Goal: Task Accomplishment & Management: Manage account settings

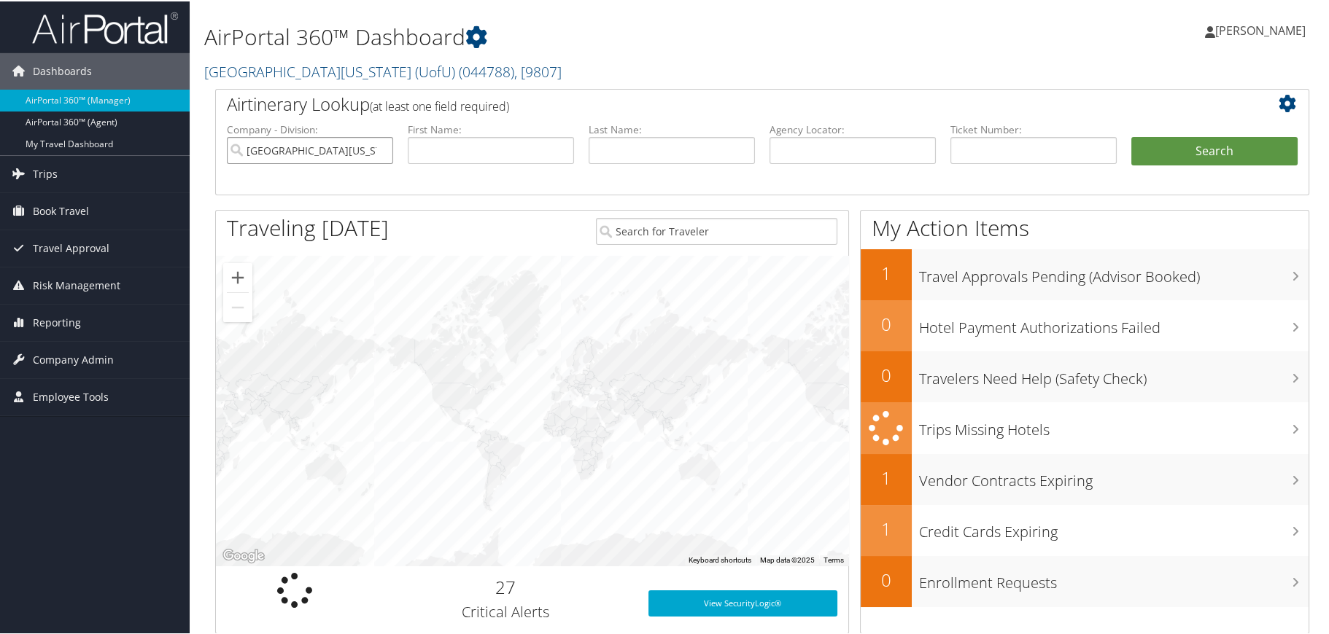
click at [379, 147] on input "[GEOGRAPHIC_DATA][US_STATE] (UofU)" at bounding box center [310, 149] width 166 height 27
drag, startPoint x: 373, startPoint y: 149, endPoint x: 394, endPoint y: 170, distance: 28.9
click at [373, 151] on input "search" at bounding box center [310, 149] width 166 height 27
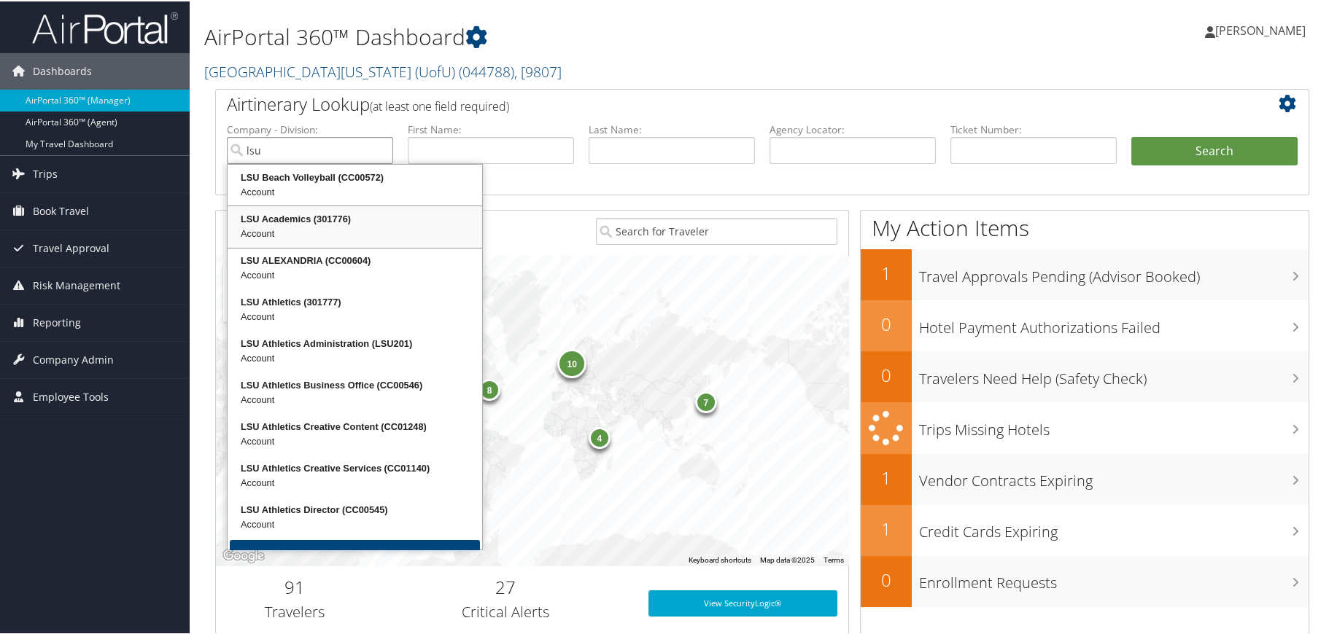
click at [279, 217] on div "LSU Academics (301776)" at bounding box center [355, 218] width 250 height 15
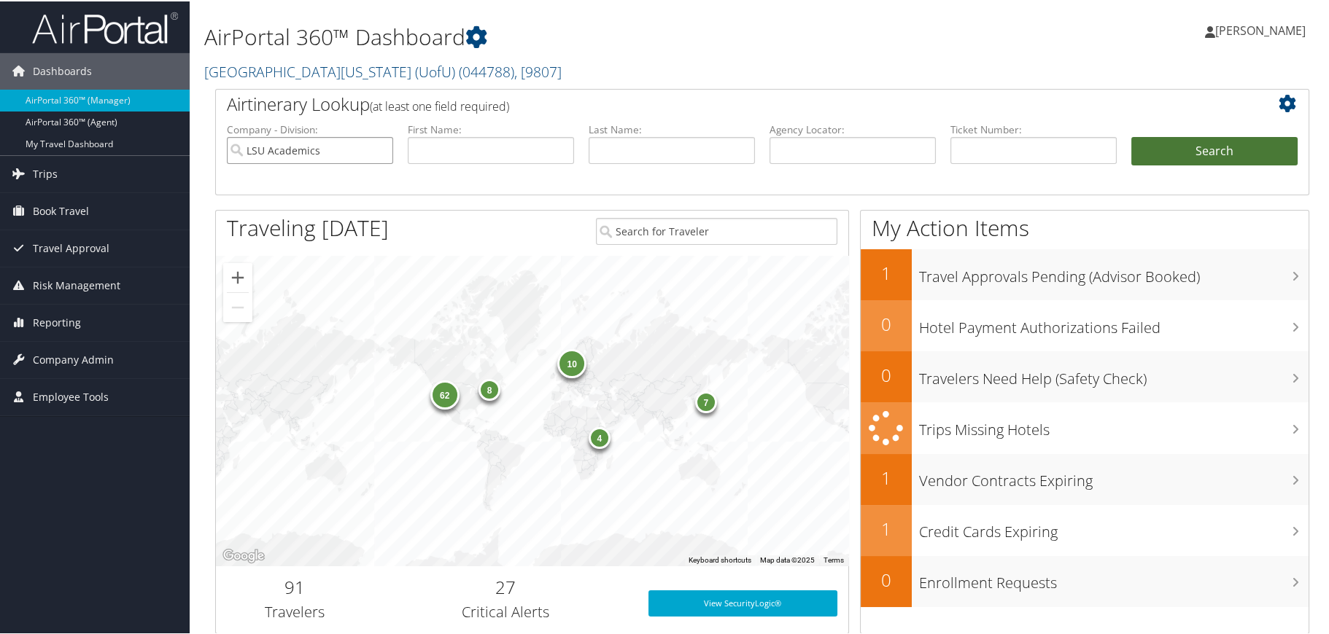
type input "LSU Academics"
click at [1178, 154] on button "Search" at bounding box center [1214, 150] width 166 height 29
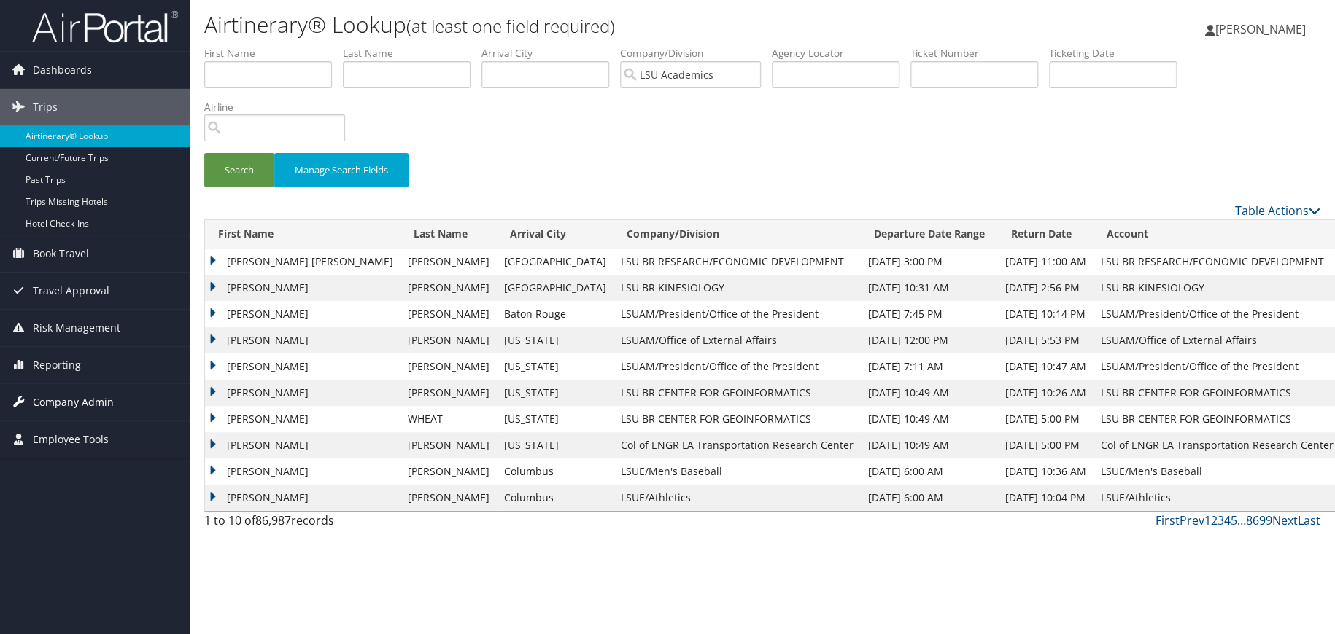
click at [68, 397] on span "Company Admin" at bounding box center [73, 402] width 81 height 36
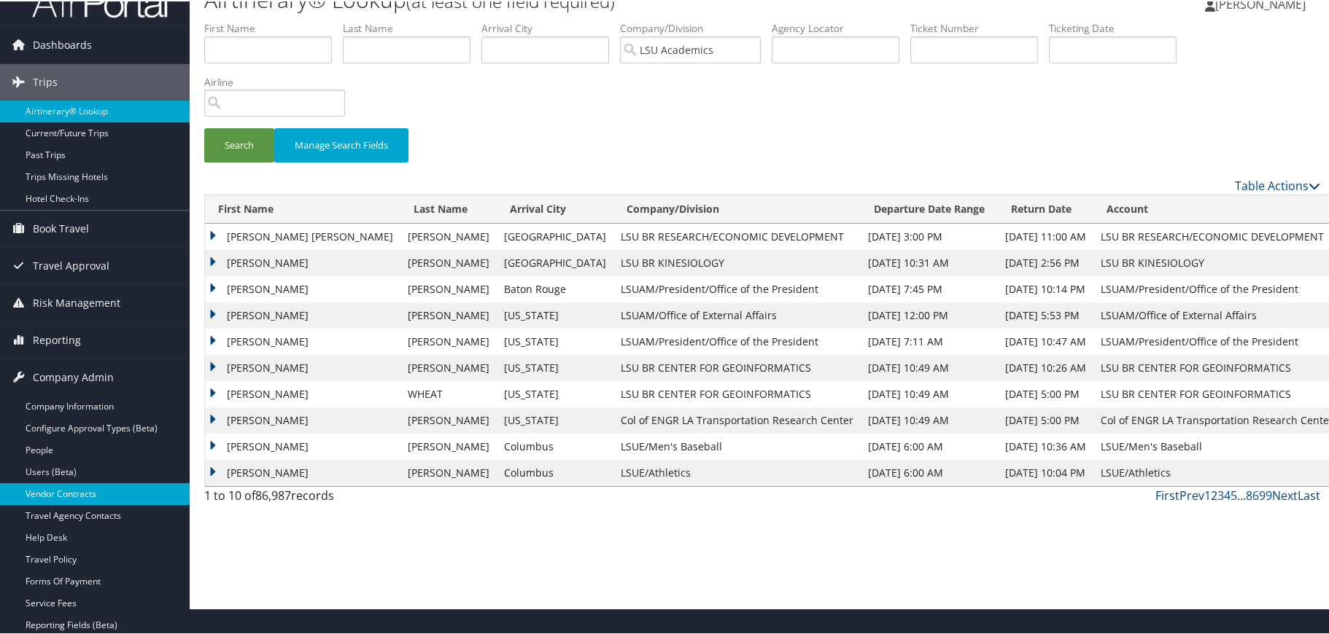
scroll to position [73, 0]
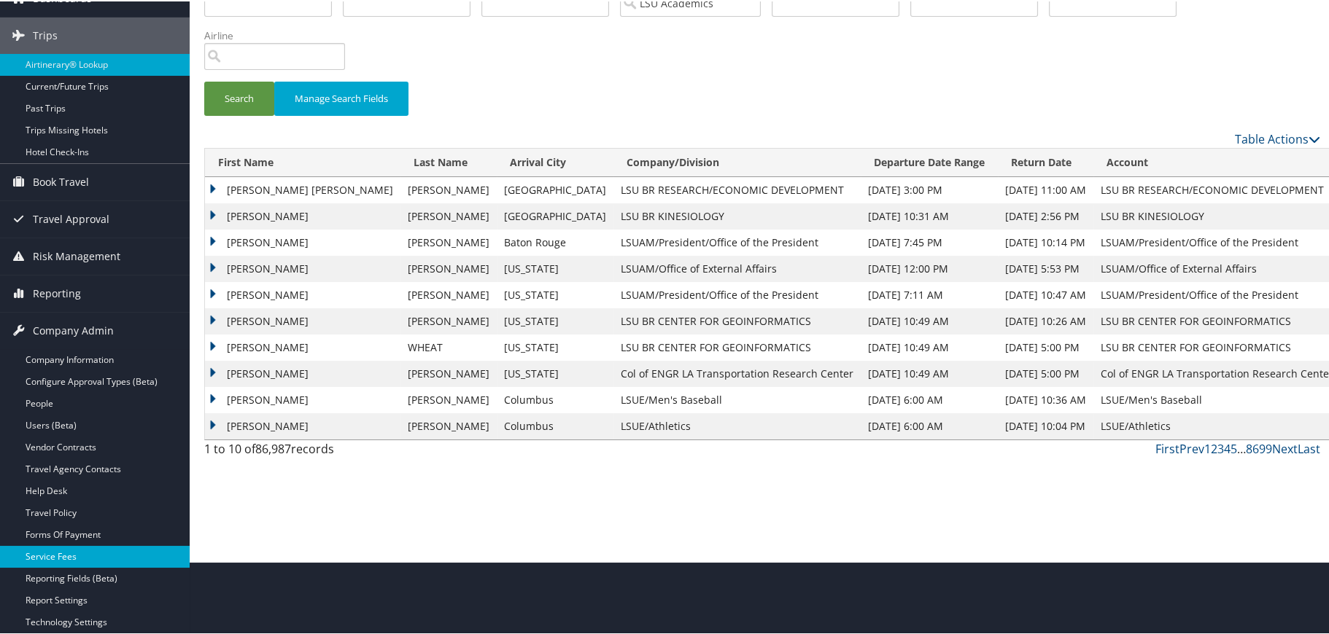
click at [62, 553] on link "Service Fees" at bounding box center [95, 556] width 190 height 22
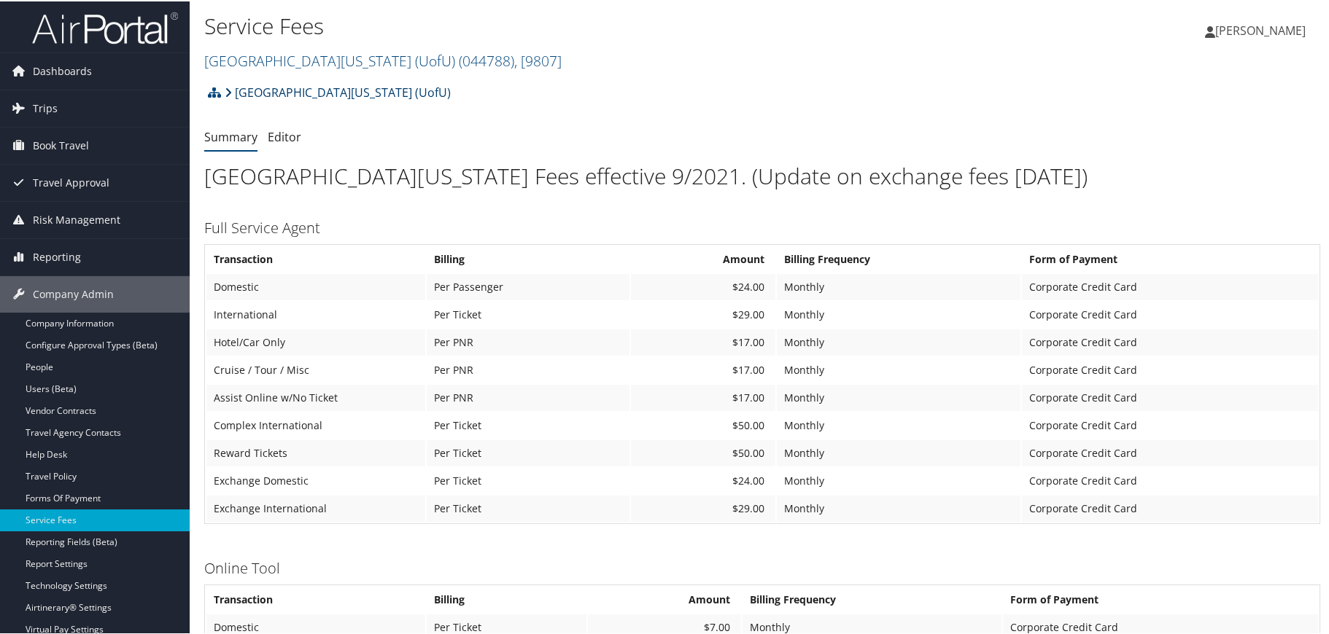
click at [301, 88] on link "[GEOGRAPHIC_DATA][US_STATE] (UofU)" at bounding box center [338, 91] width 226 height 29
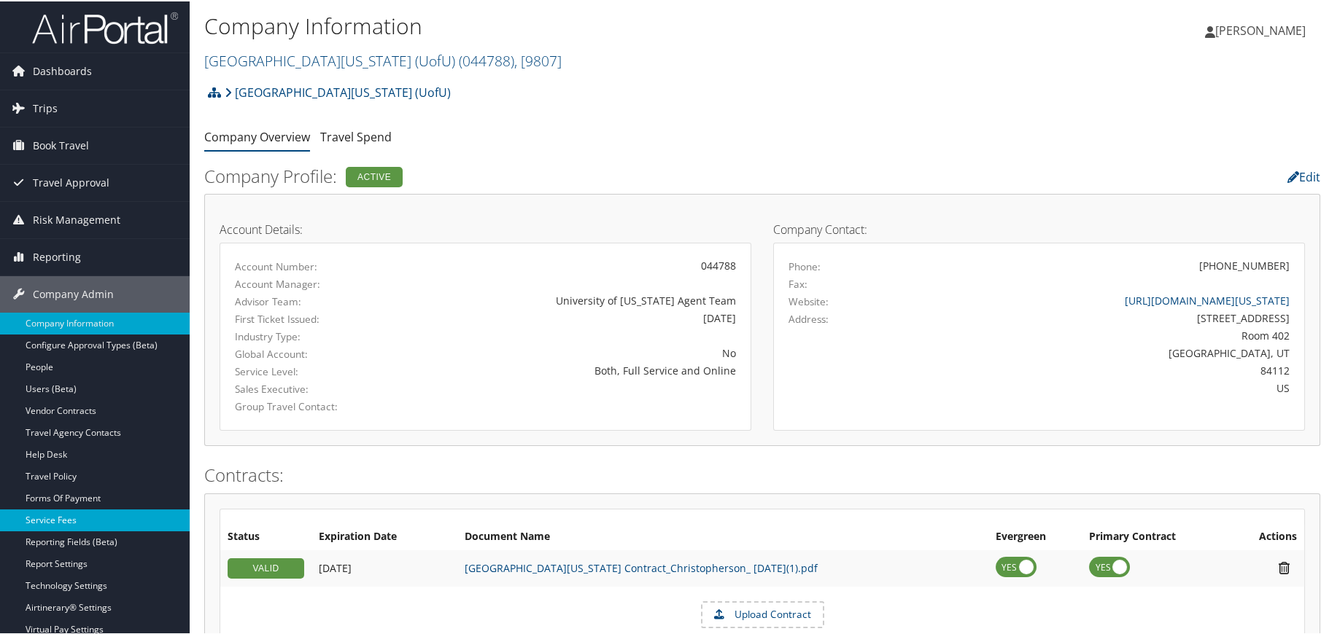
click at [75, 518] on link "Service Fees" at bounding box center [95, 519] width 190 height 22
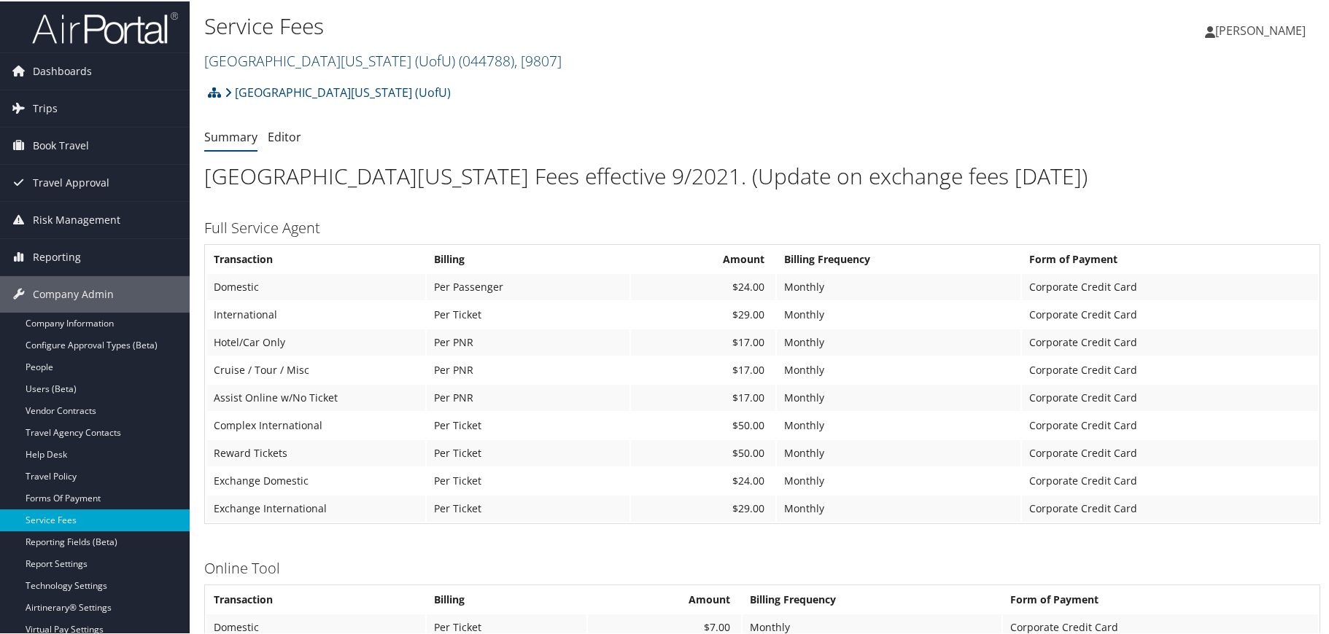
click at [264, 57] on link "University Of Utah (UofU) ( 044788 ) , [ 9807 ]" at bounding box center [382, 60] width 357 height 20
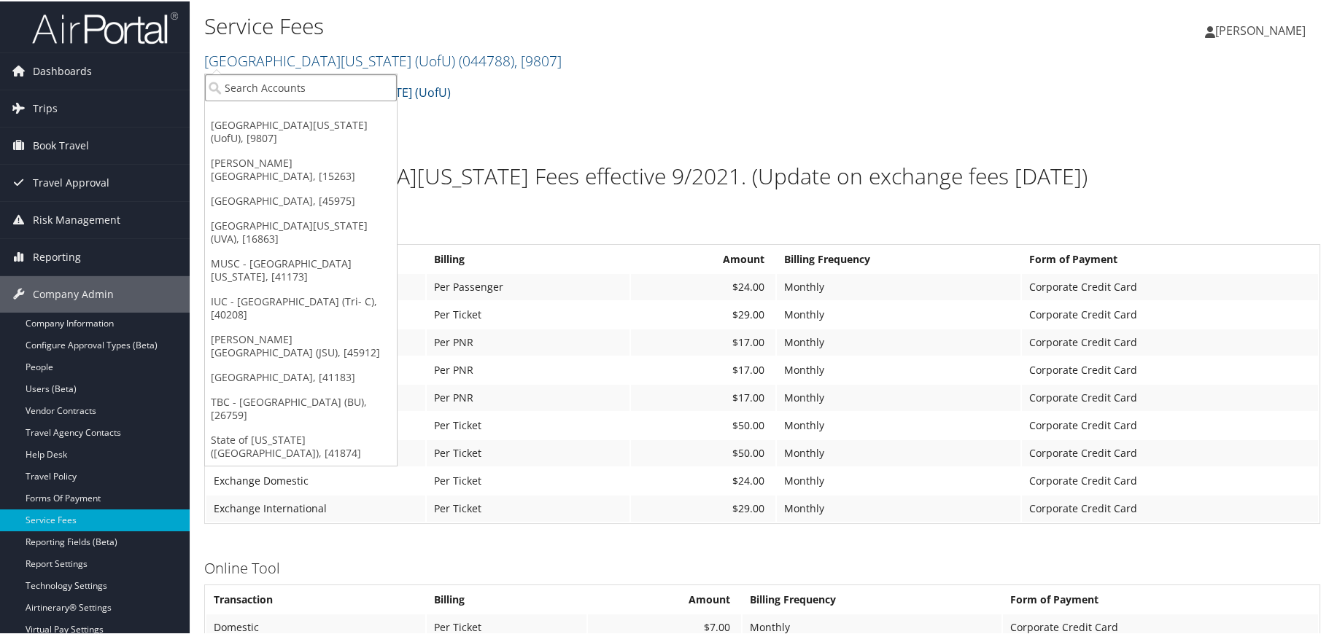
click at [257, 73] on input "search" at bounding box center [301, 86] width 192 height 27
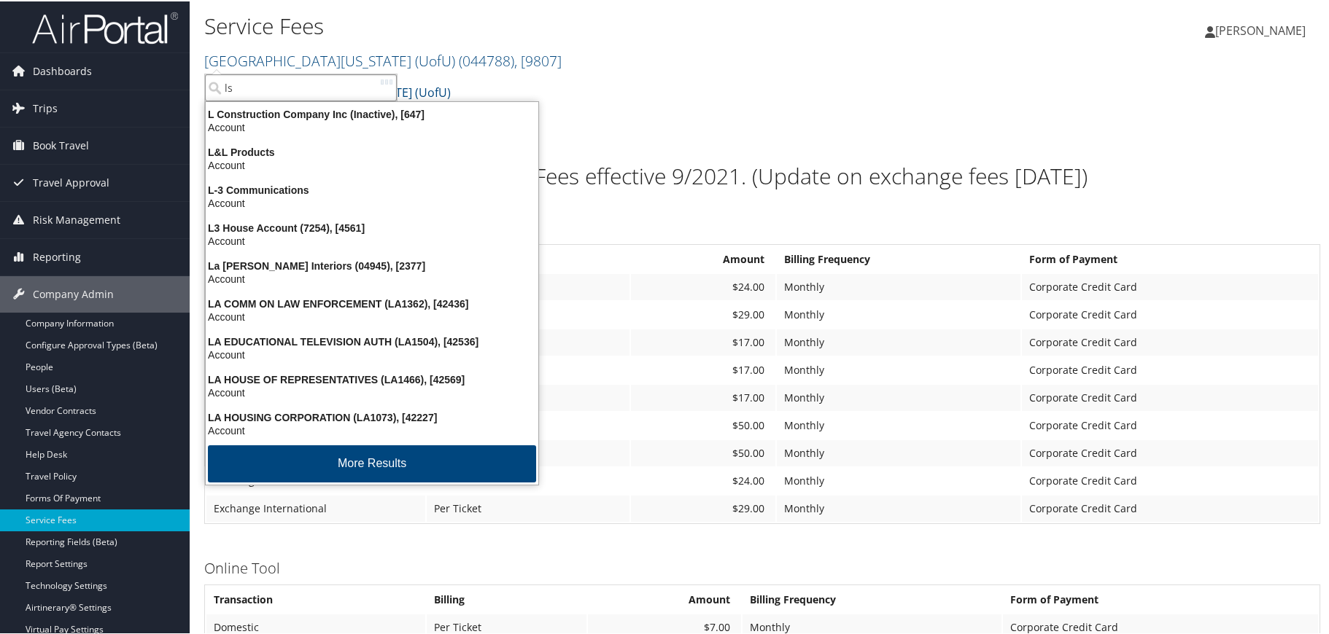
type input "lsu"
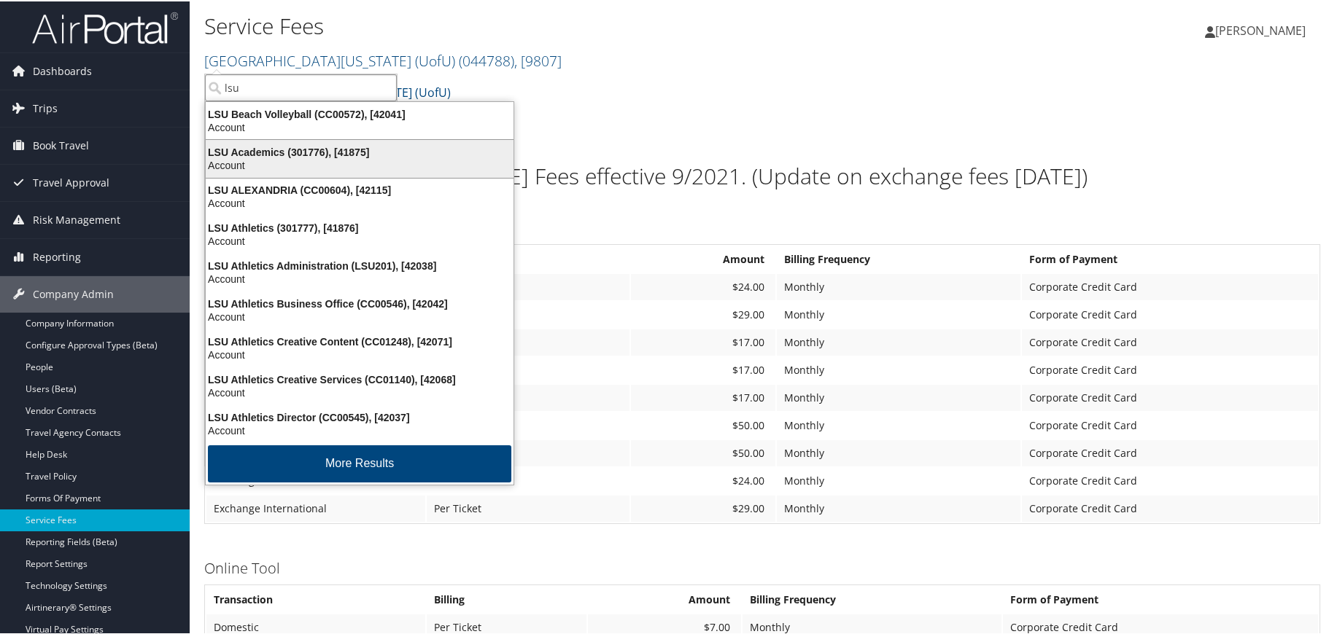
click at [275, 155] on div "LSU Academics (301776), [41875]" at bounding box center [359, 150] width 325 height 13
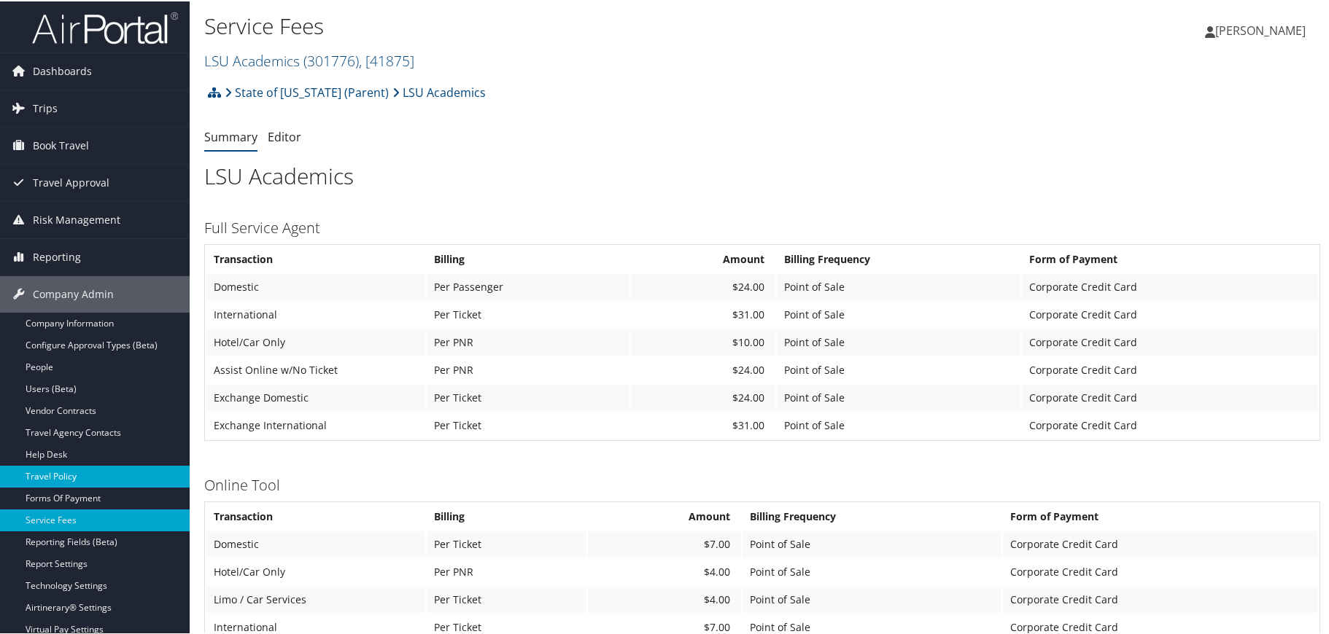
click at [53, 475] on link "Travel Policy" at bounding box center [95, 476] width 190 height 22
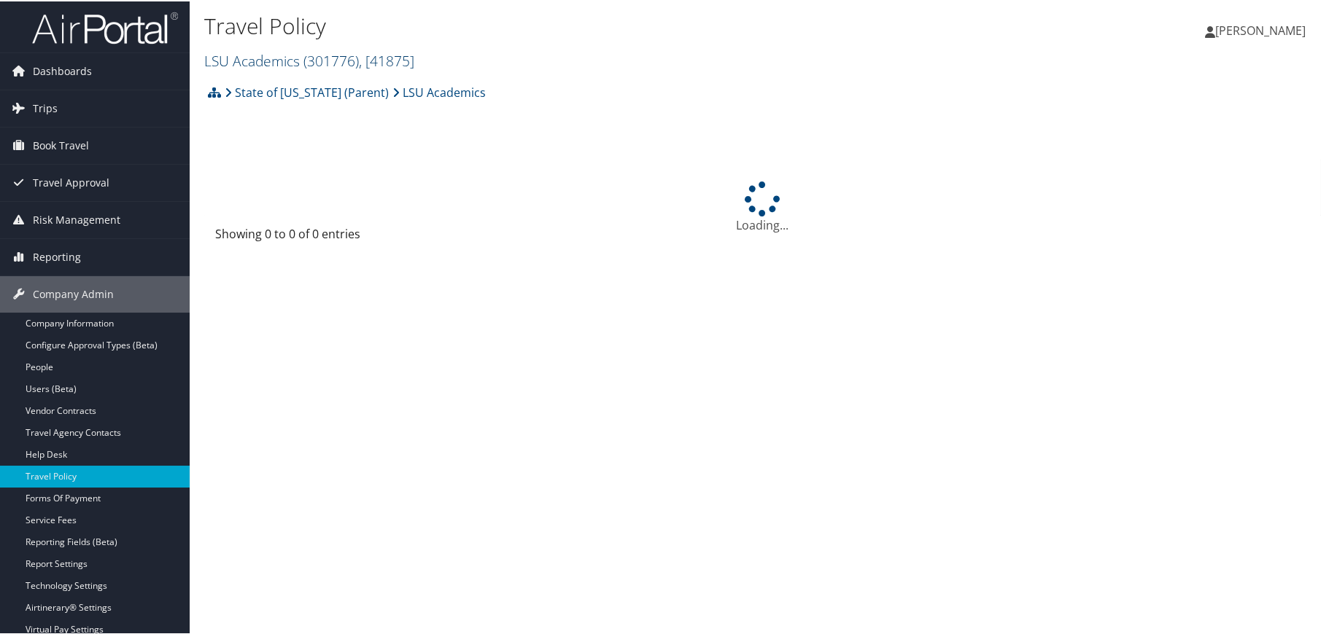
click at [341, 61] on span "( 301776 )" at bounding box center [330, 60] width 55 height 20
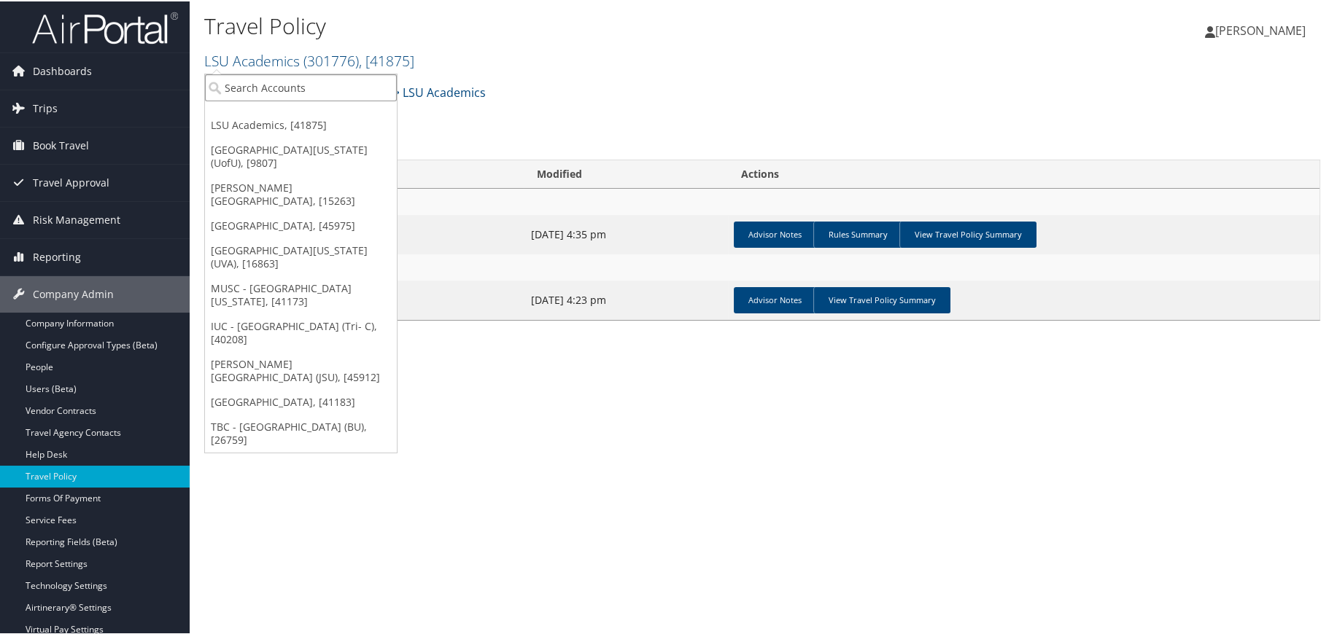
click at [308, 84] on input "search" at bounding box center [301, 86] width 192 height 27
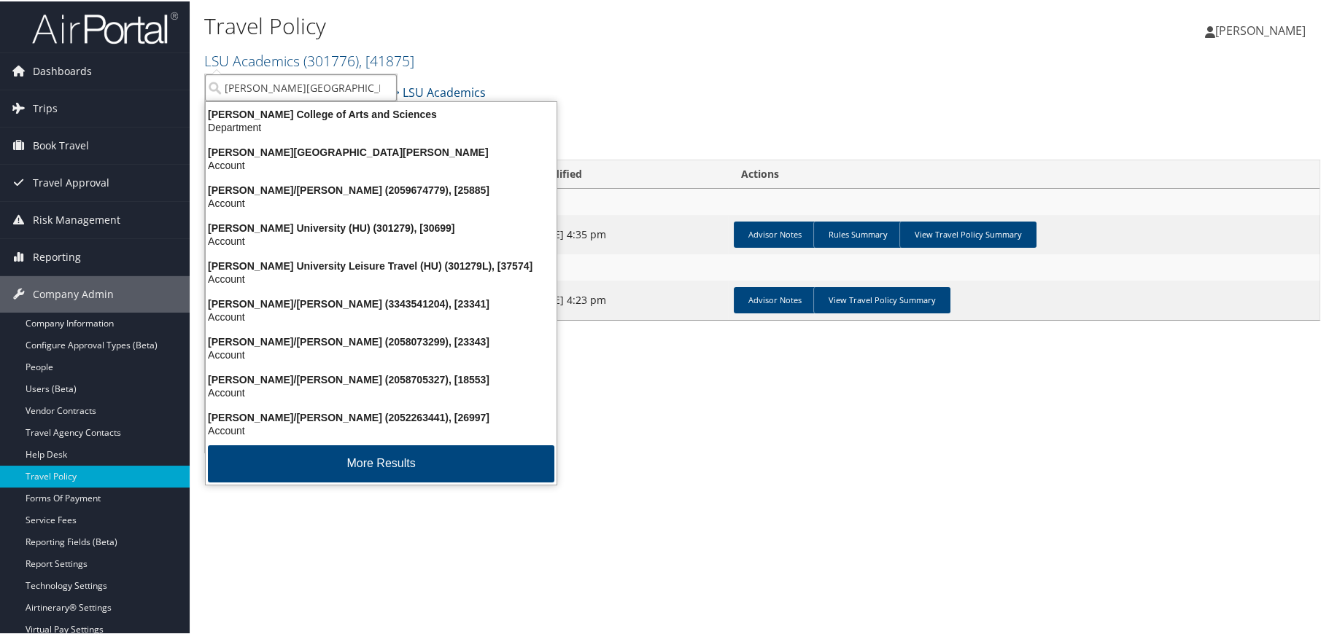
type input "howard university"
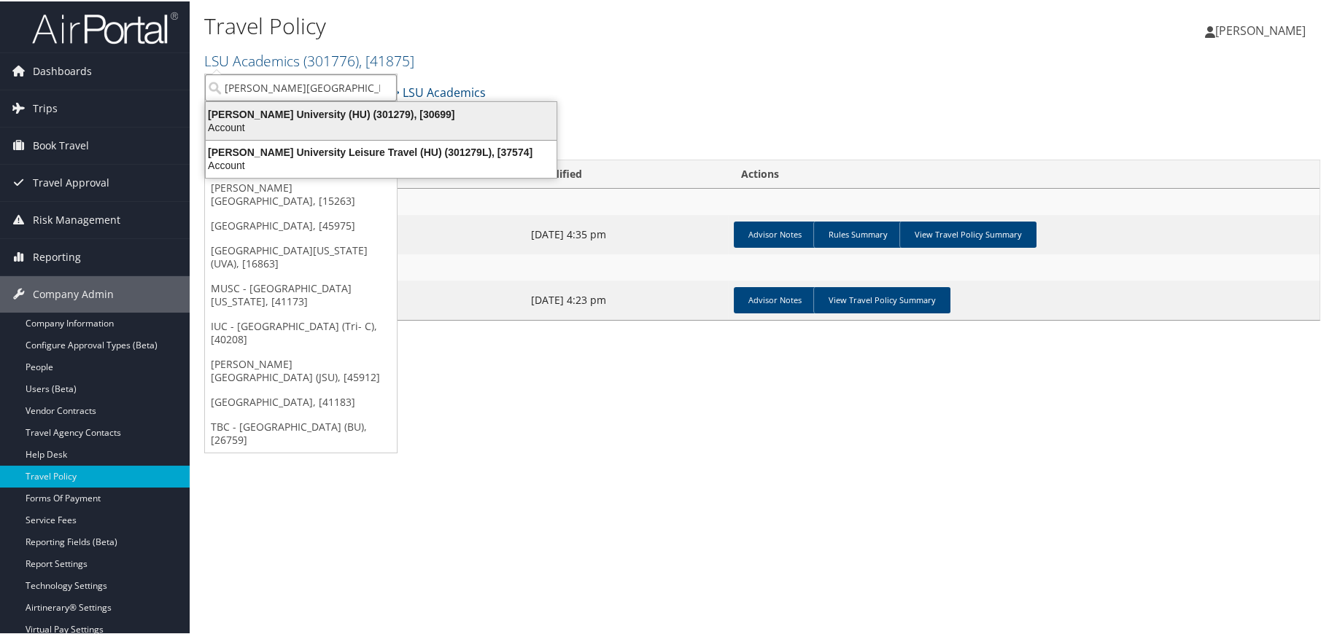
click at [301, 112] on div "Howard University (HU) (301279), [30699]" at bounding box center [381, 112] width 368 height 13
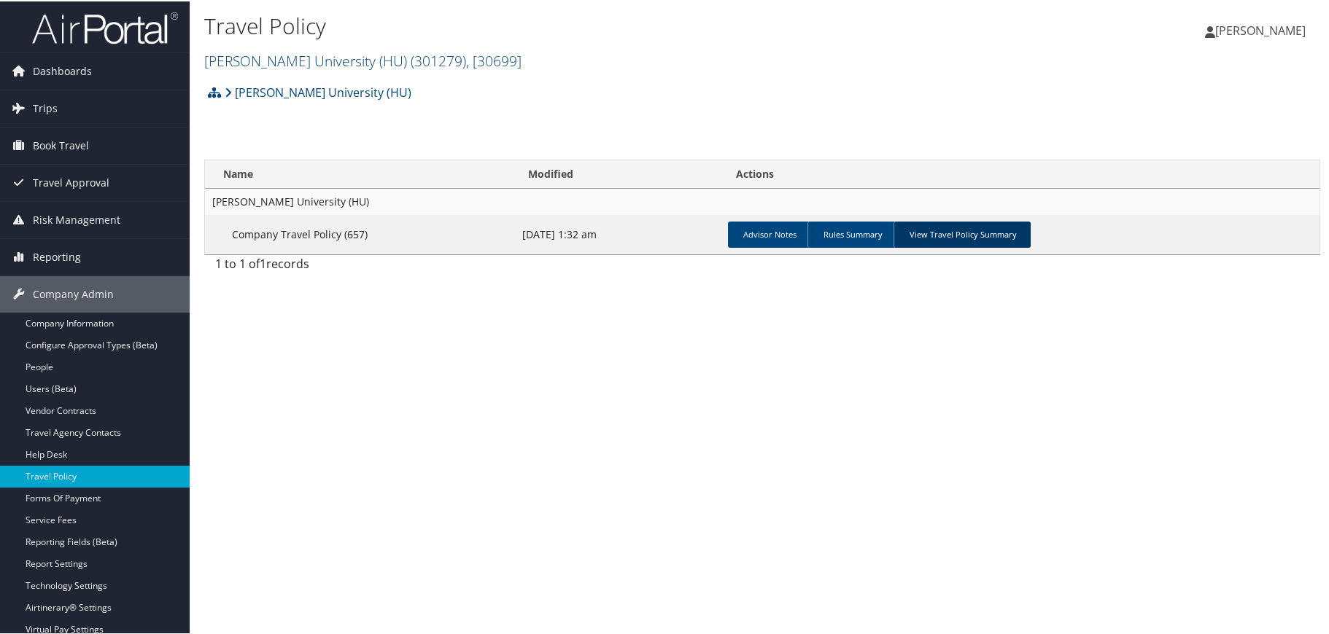
click at [895, 237] on link "View Travel Policy Summary" at bounding box center [961, 233] width 137 height 26
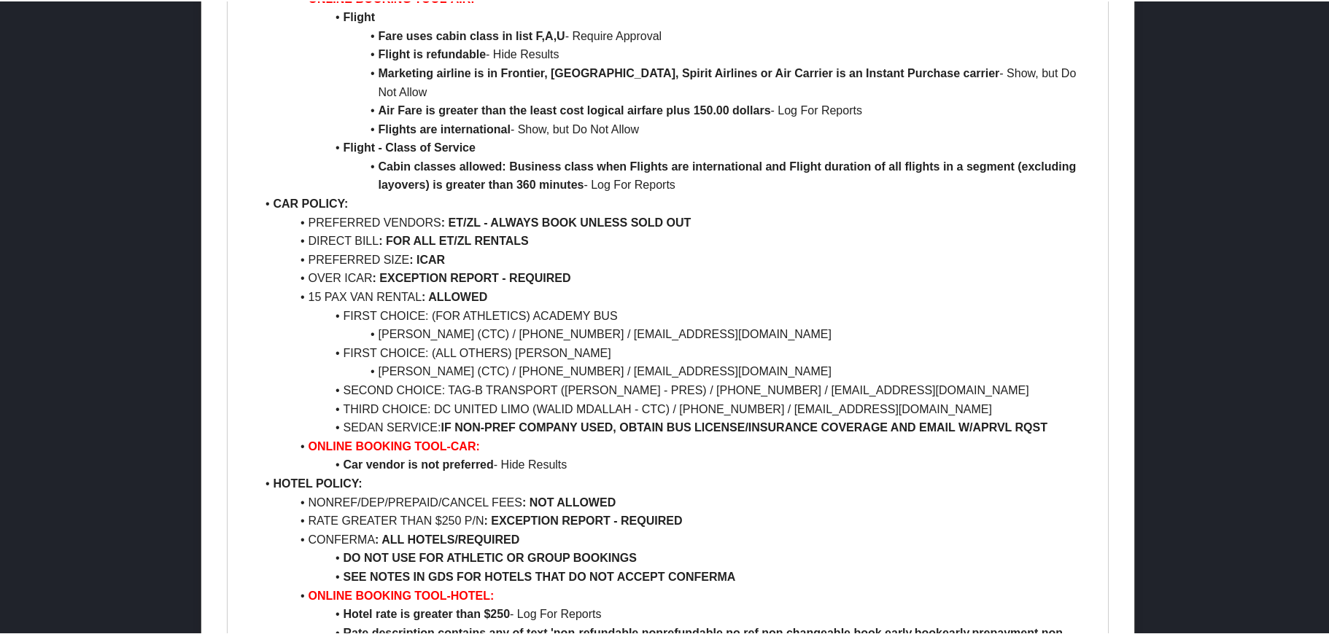
scroll to position [1021, 0]
